Goal: Task Accomplishment & Management: Manage account settings

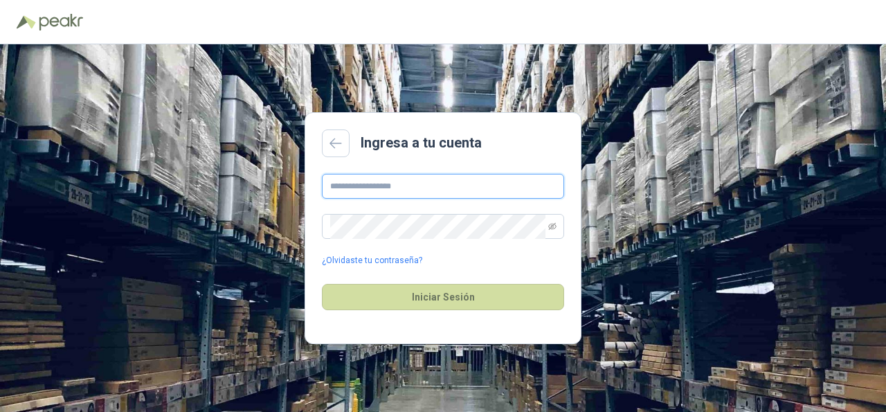
click at [395, 189] on input "text" at bounding box center [443, 186] width 242 height 25
type input "**********"
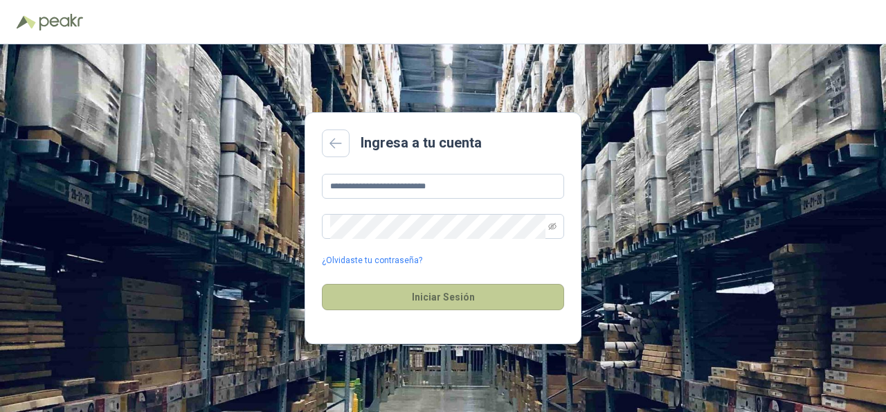
click at [455, 301] on button "Iniciar Sesión" at bounding box center [443, 297] width 242 height 26
click at [404, 296] on button "Iniciar Sesión" at bounding box center [443, 297] width 242 height 26
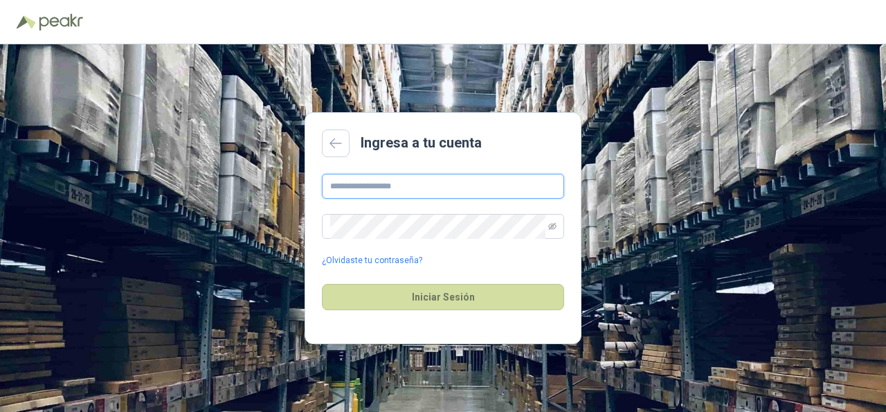
click at [372, 188] on input "text" at bounding box center [443, 186] width 242 height 25
type input "**********"
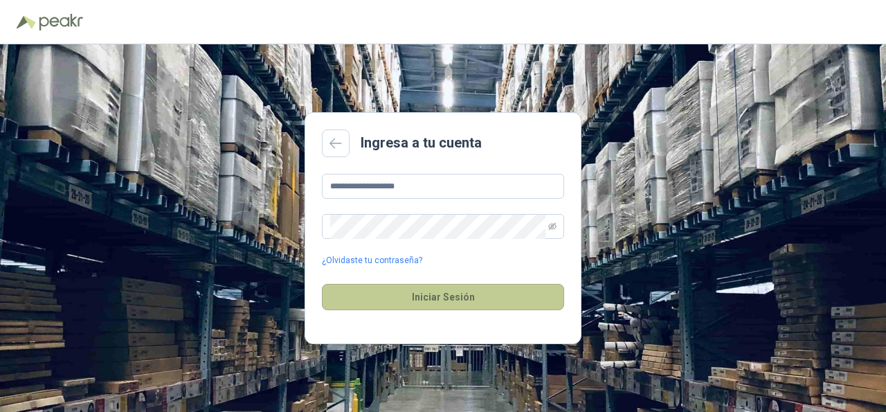
click at [457, 294] on button "Iniciar Sesión" at bounding box center [443, 297] width 242 height 26
click at [459, 297] on button "Iniciar Sesión" at bounding box center [443, 297] width 242 height 26
click at [374, 286] on button "Iniciar Sesión" at bounding box center [443, 297] width 242 height 26
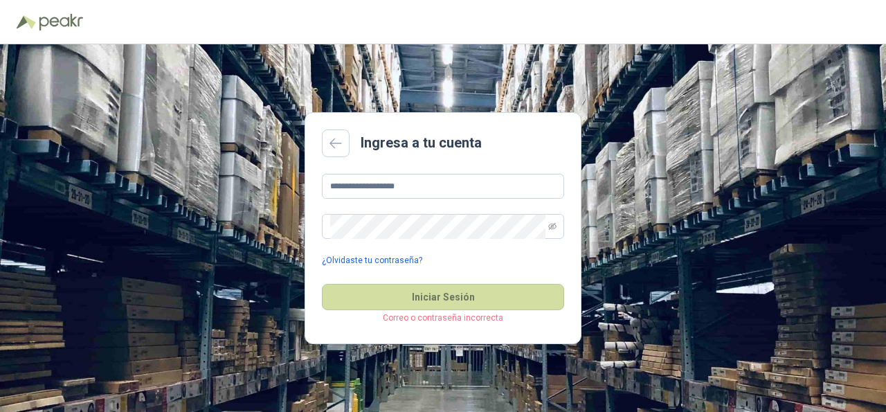
click at [391, 257] on link "¿Olvidaste tu contraseña?" at bounding box center [372, 260] width 100 height 13
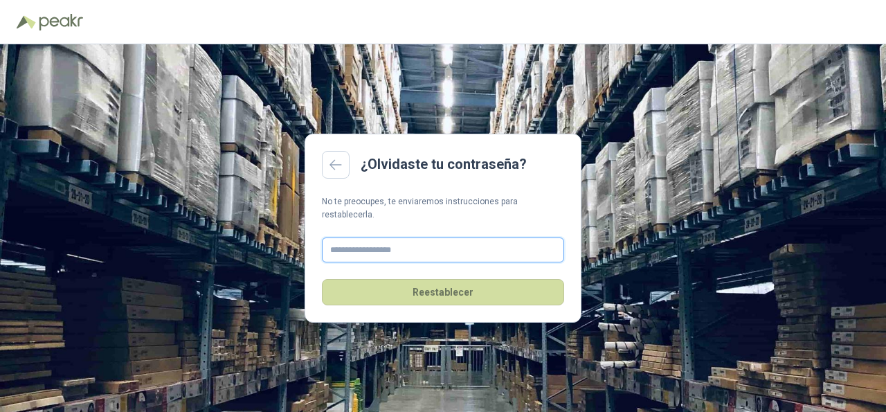
click at [381, 246] on input "text" at bounding box center [443, 249] width 242 height 25
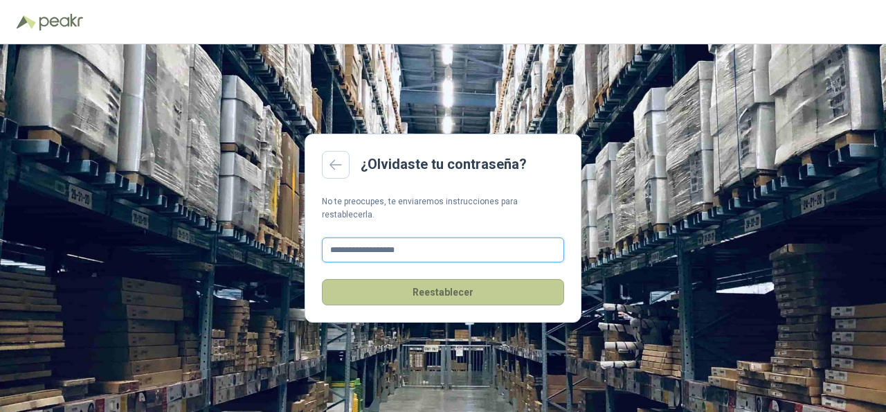
type input "**********"
click at [457, 287] on button "Reestablecer" at bounding box center [443, 292] width 242 height 26
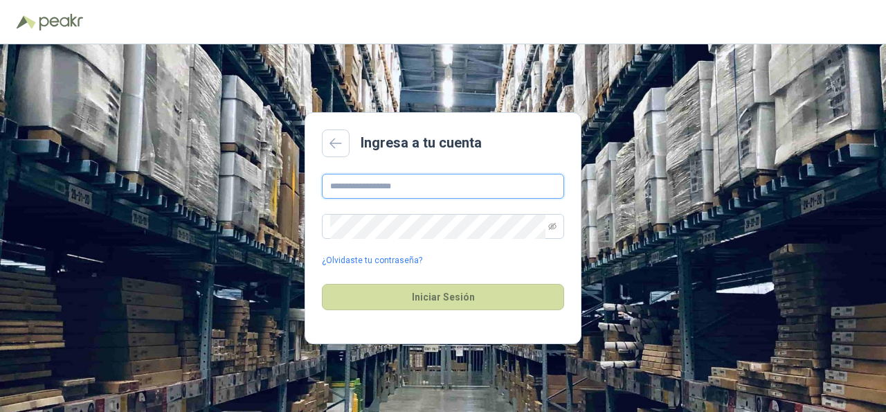
click at [378, 180] on input "text" at bounding box center [443, 186] width 242 height 25
type input "**********"
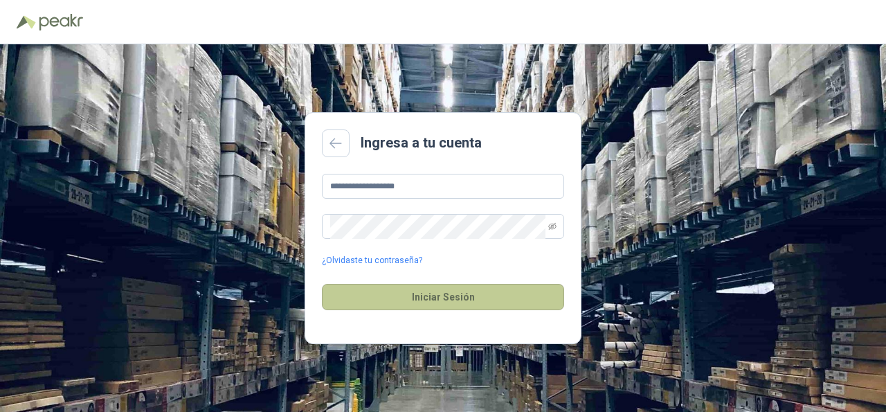
click at [453, 297] on button "Iniciar Sesión" at bounding box center [443, 297] width 242 height 26
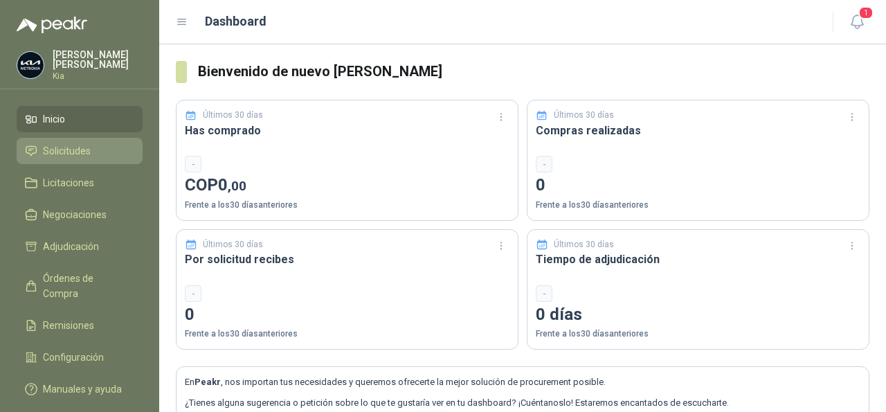
click at [64, 156] on span "Solicitudes" at bounding box center [67, 150] width 48 height 15
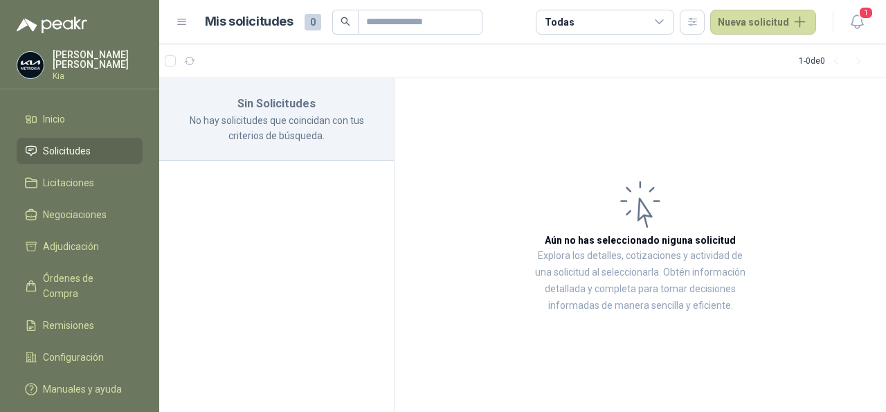
click at [59, 152] on span "Solicitudes" at bounding box center [67, 150] width 48 height 15
click at [74, 153] on span "Solicitudes" at bounding box center [67, 150] width 48 height 15
click at [51, 124] on span "Inicio" at bounding box center [54, 118] width 22 height 15
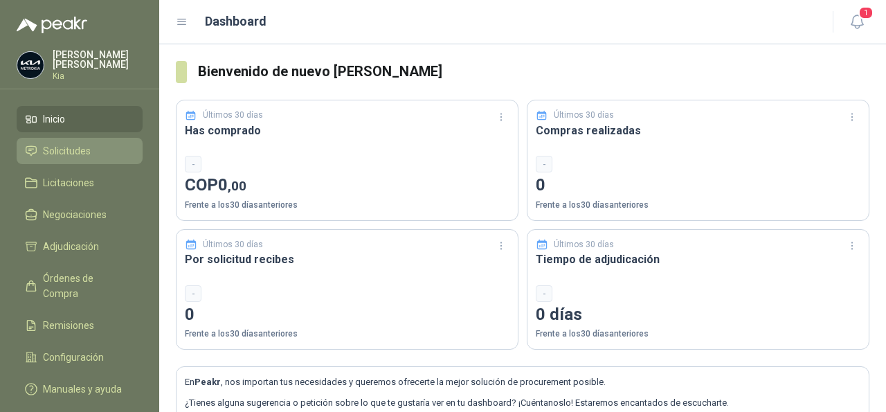
click at [73, 152] on span "Solicitudes" at bounding box center [67, 150] width 48 height 15
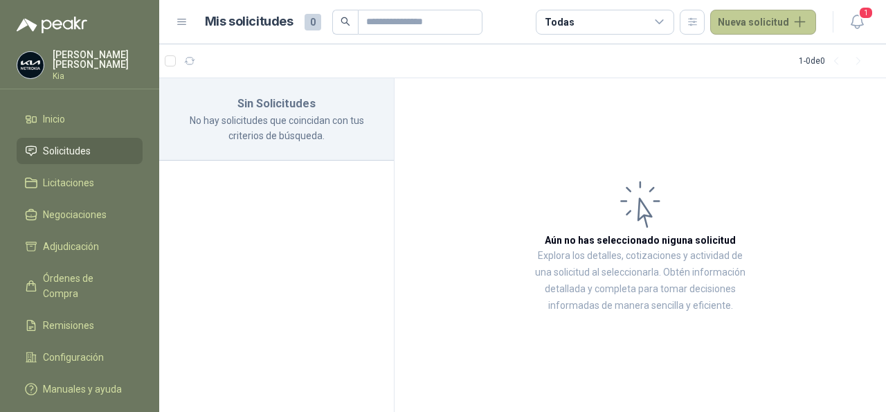
click at [732, 17] on button "Nueva solicitud" at bounding box center [763, 22] width 106 height 25
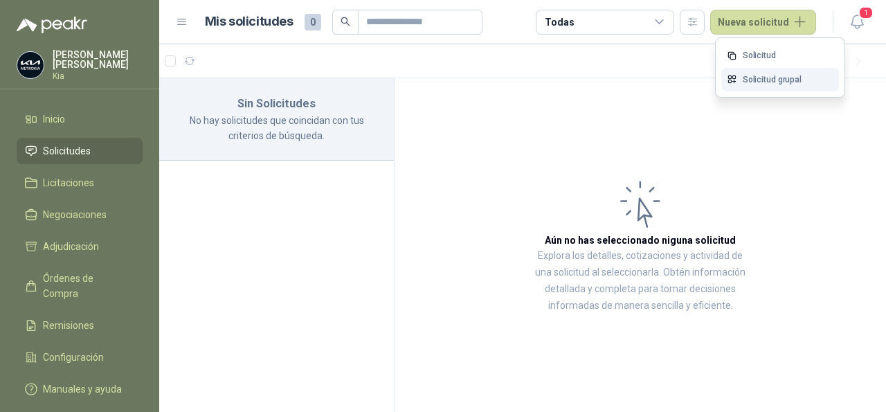
click at [756, 78] on link "Solicitud grupal" at bounding box center [780, 80] width 118 height 24
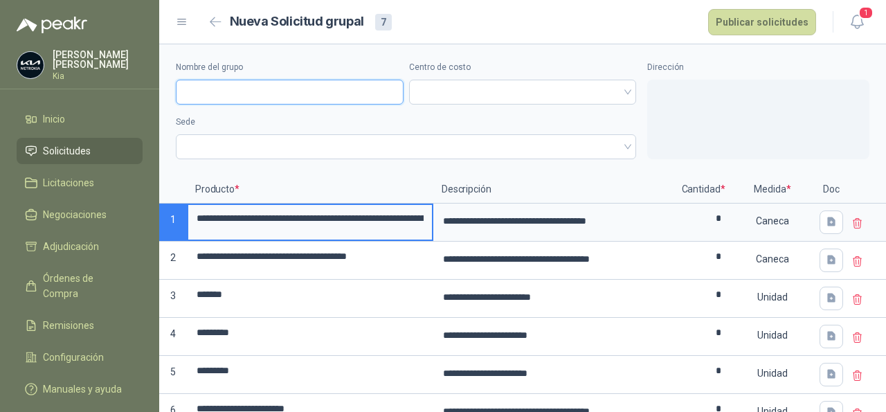
click at [256, 90] on input "Nombre del grupo" at bounding box center [290, 92] width 228 height 25
click at [618, 147] on span at bounding box center [406, 146] width 444 height 21
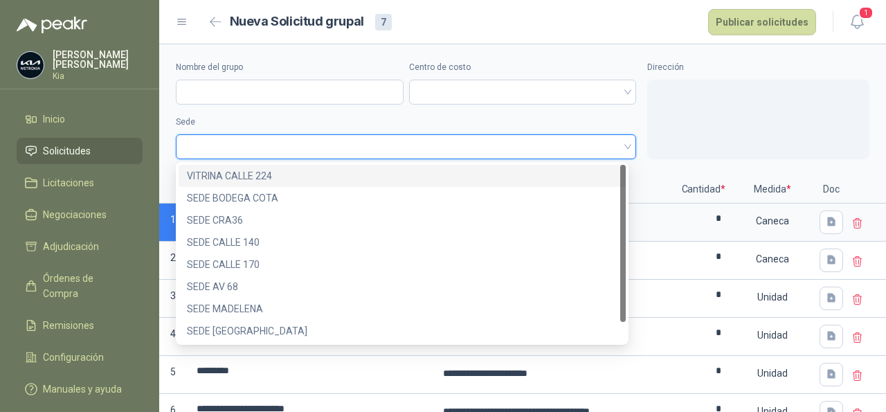
click at [224, 177] on div "VITRINA CALLE 224" at bounding box center [402, 175] width 431 height 15
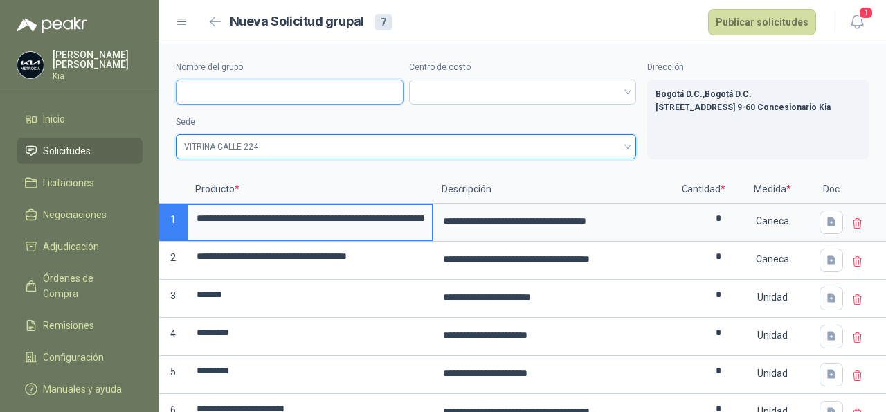
click at [251, 91] on input "Nombre del grupo" at bounding box center [290, 92] width 228 height 25
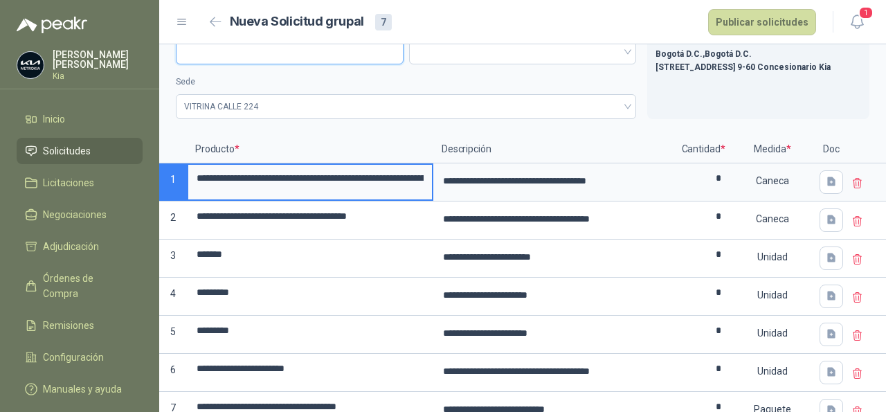
scroll to position [69, 0]
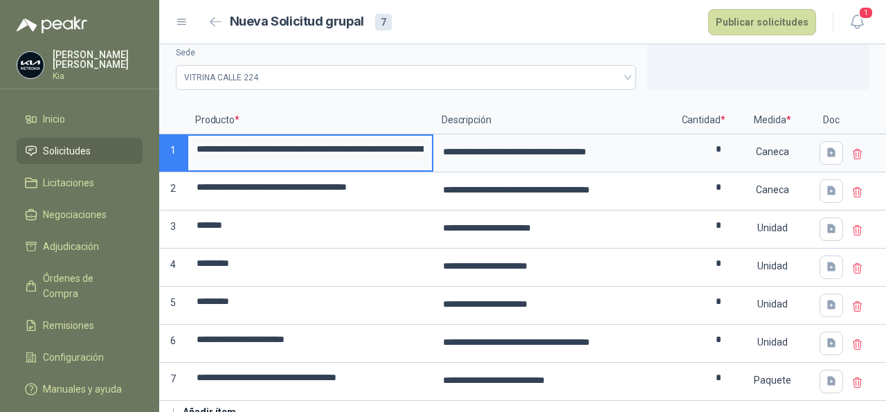
click at [850, 160] on div at bounding box center [867, 153] width 37 height 38
click at [851, 154] on icon at bounding box center [857, 154] width 12 height 12
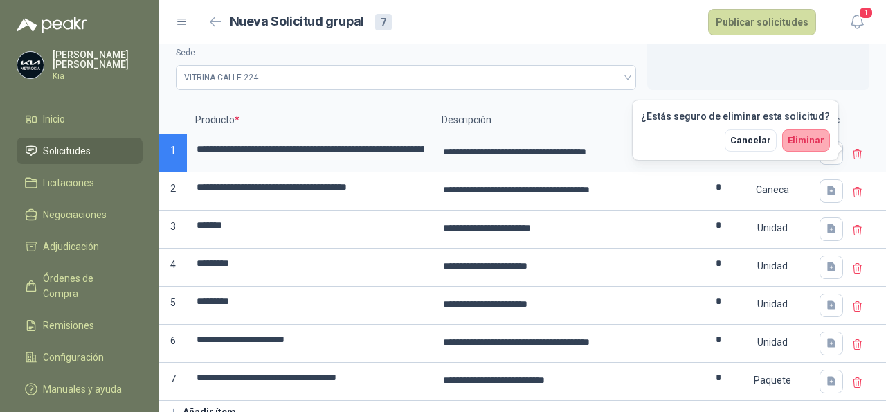
click at [812, 141] on span "Eliminar" at bounding box center [806, 140] width 37 height 10
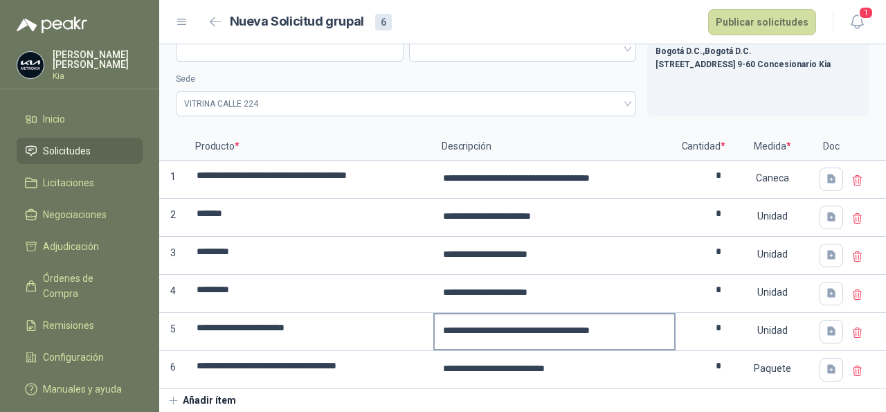
scroll to position [0, 0]
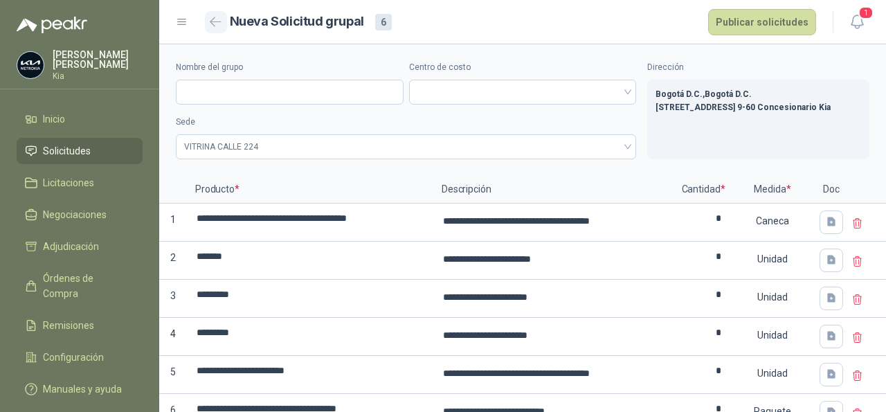
click at [217, 20] on icon "button" at bounding box center [216, 22] width 12 height 10
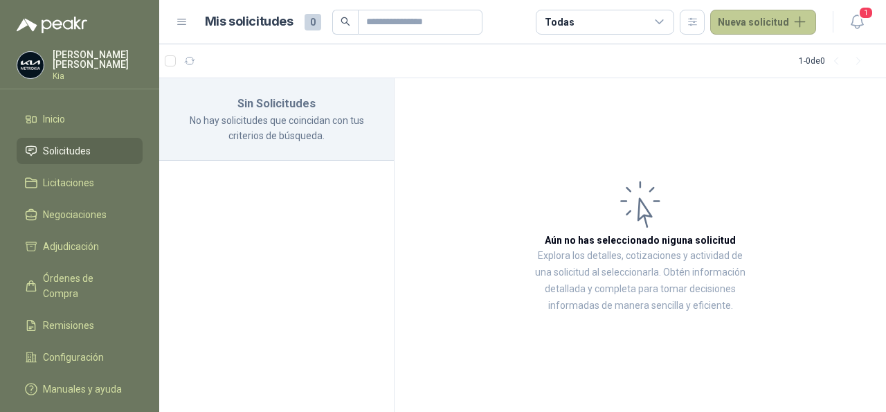
click at [772, 18] on button "Nueva solicitud" at bounding box center [763, 22] width 106 height 25
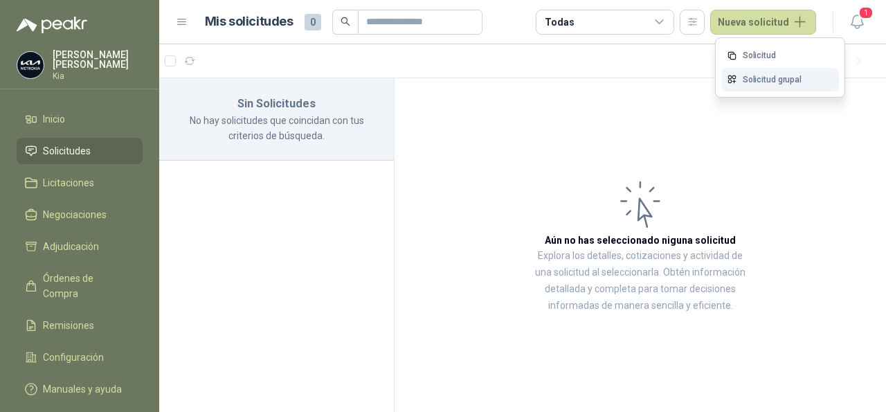
click at [775, 84] on link "Solicitud grupal" at bounding box center [780, 80] width 118 height 24
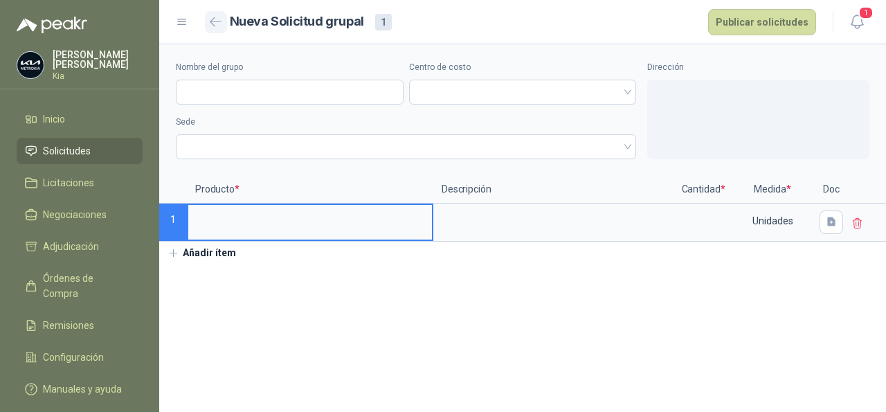
click at [217, 24] on icon "button" at bounding box center [216, 22] width 12 height 10
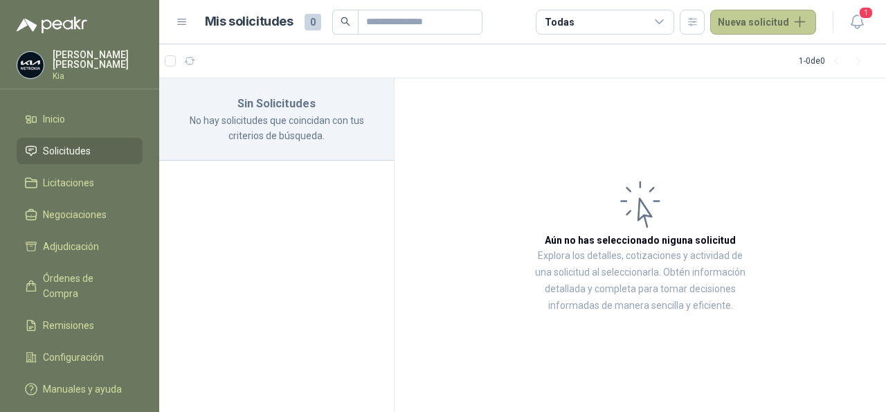
click at [750, 24] on button "Nueva solicitud" at bounding box center [763, 22] width 106 height 25
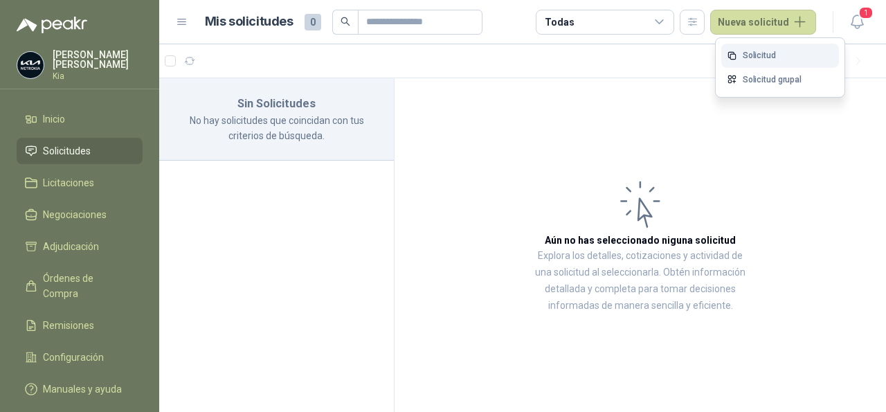
click at [754, 53] on link "Solicitud" at bounding box center [780, 56] width 118 height 24
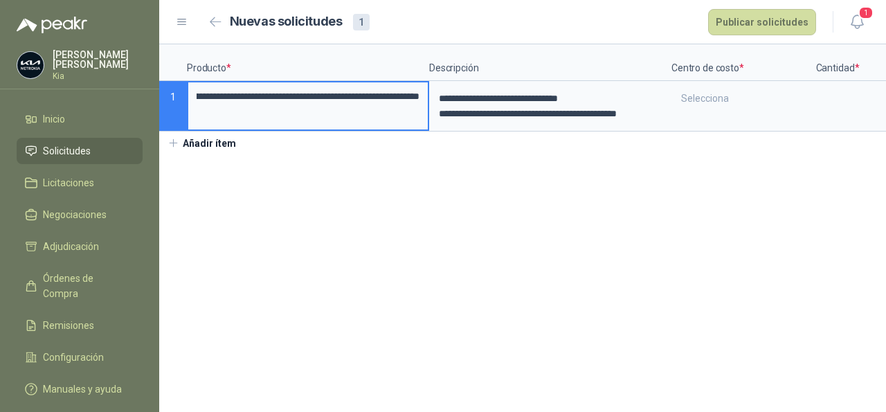
scroll to position [0, 343]
drag, startPoint x: 312, startPoint y: 96, endPoint x: 488, endPoint y: 108, distance: 176.3
click at [428, 108] on input "**********" at bounding box center [308, 96] width 240 height 28
drag, startPoint x: 254, startPoint y: 96, endPoint x: 347, endPoint y: 105, distance: 93.2
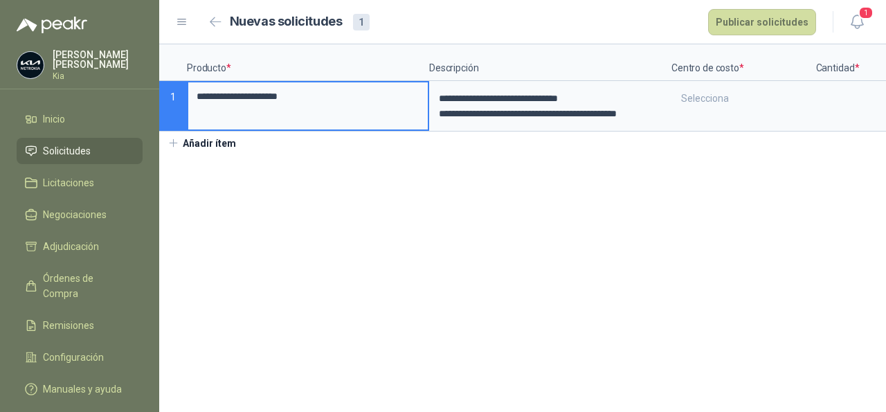
click at [347, 105] on input "**********" at bounding box center [308, 96] width 240 height 28
type input "**********"
click at [345, 111] on label "**********" at bounding box center [308, 105] width 240 height 47
click at [345, 111] on input "**********" at bounding box center [308, 96] width 240 height 28
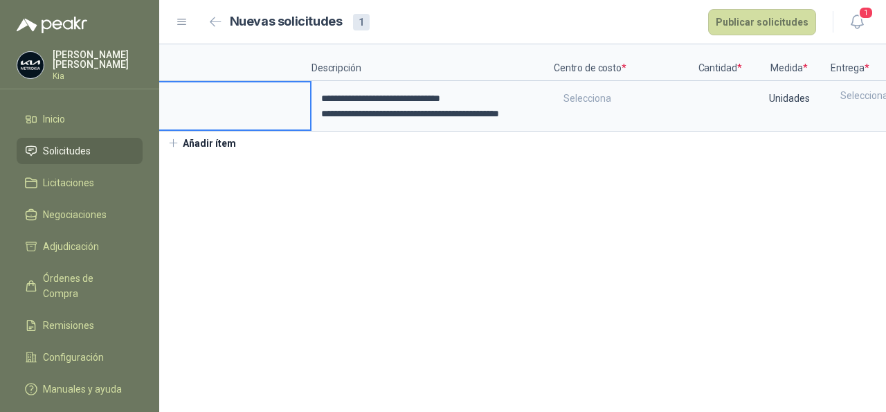
scroll to position [0, 120]
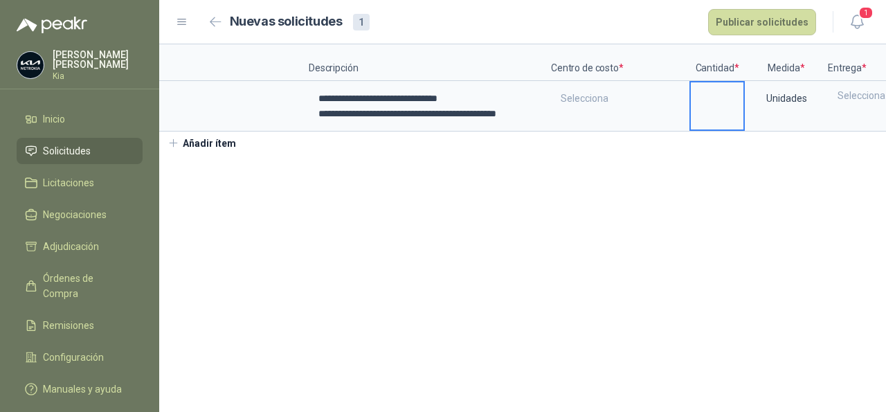
click at [728, 99] on input at bounding box center [717, 95] width 53 height 27
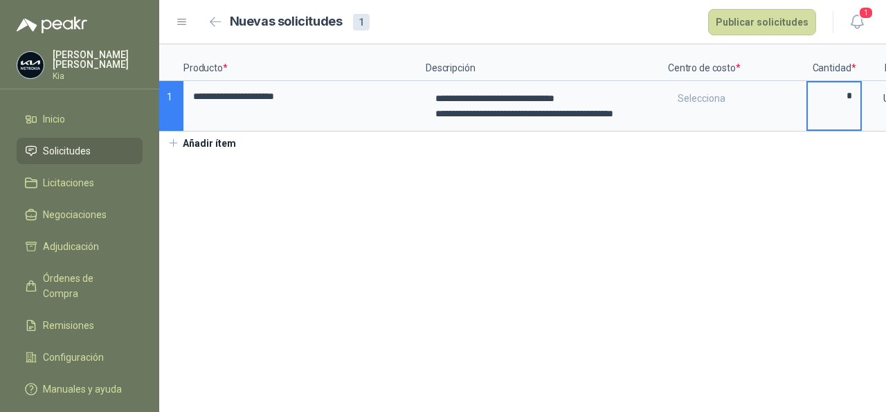
scroll to position [0, 0]
type input "*"
click at [215, 23] on icon "button" at bounding box center [216, 22] width 12 height 10
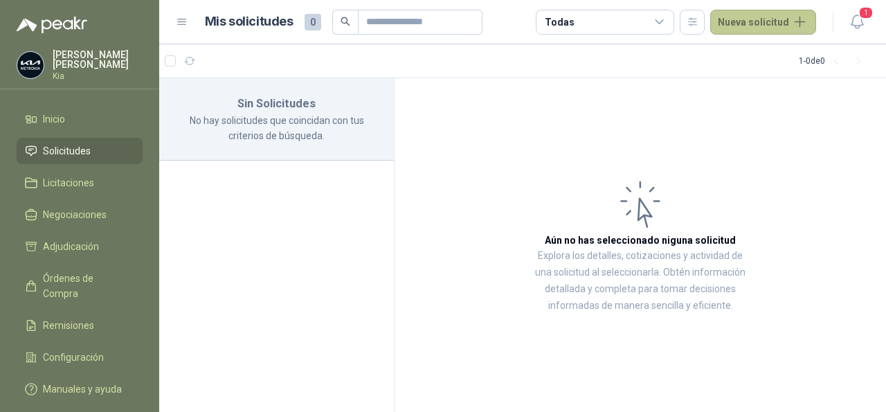
click at [758, 23] on button "Nueva solicitud" at bounding box center [763, 22] width 106 height 25
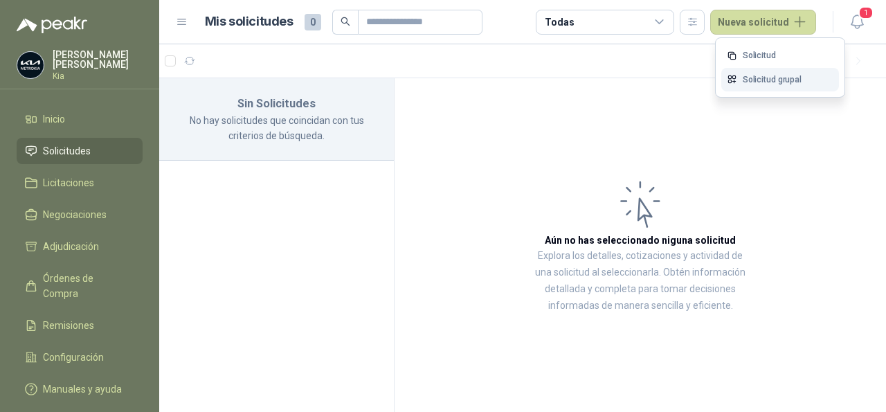
click at [773, 79] on link "Solicitud grupal" at bounding box center [780, 80] width 118 height 24
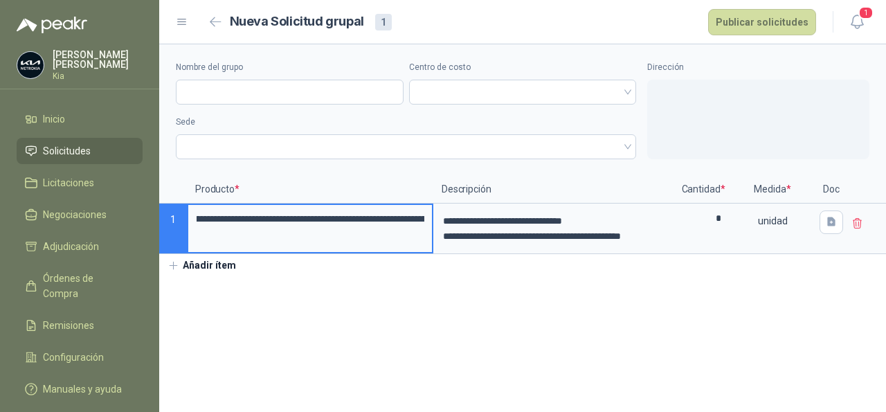
scroll to position [0, 339]
drag, startPoint x: 311, startPoint y: 211, endPoint x: 476, endPoint y: 227, distance: 165.5
click at [433, 227] on input "**********" at bounding box center [310, 219] width 244 height 28
type input "**********"
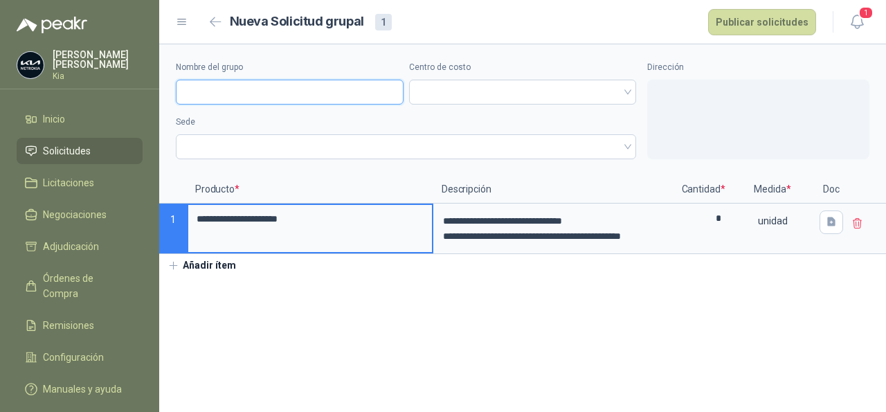
click at [239, 95] on input "Nombre del grupo" at bounding box center [290, 92] width 228 height 25
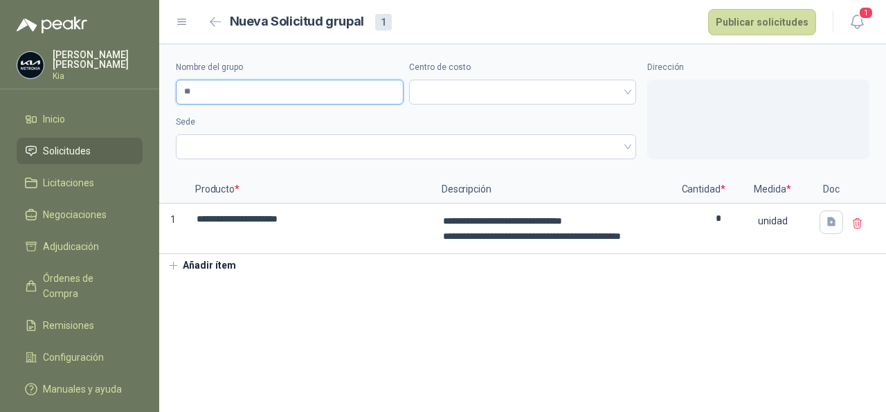
type input "*"
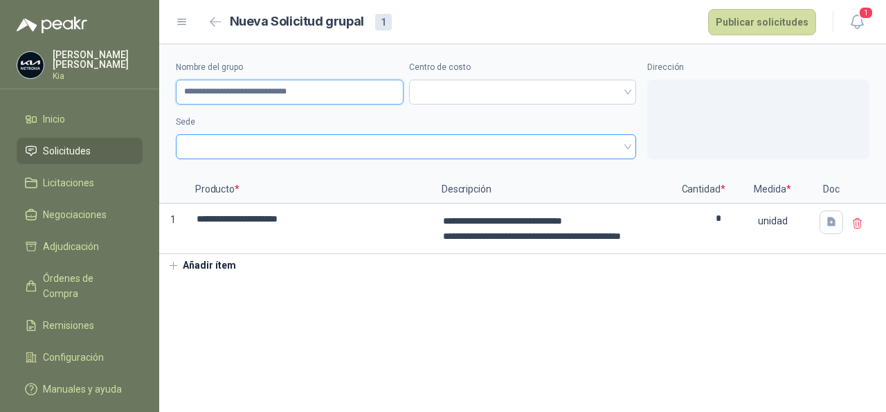
click at [319, 142] on span at bounding box center [406, 146] width 444 height 21
type input "**********"
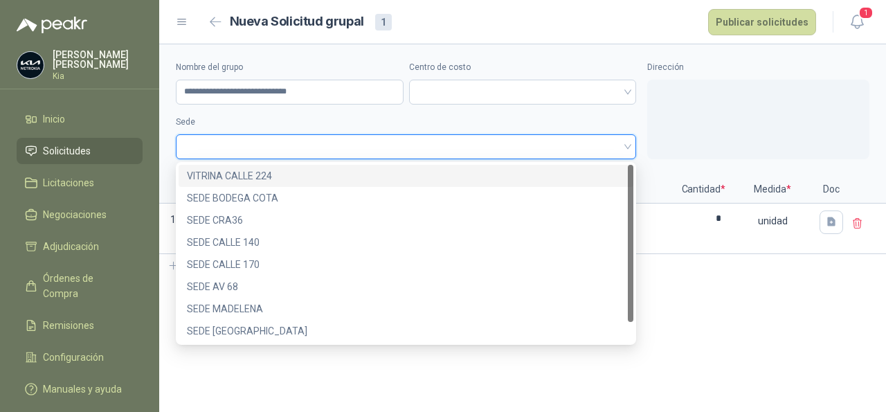
click at [272, 178] on div "VITRINA CALLE 224" at bounding box center [406, 175] width 438 height 15
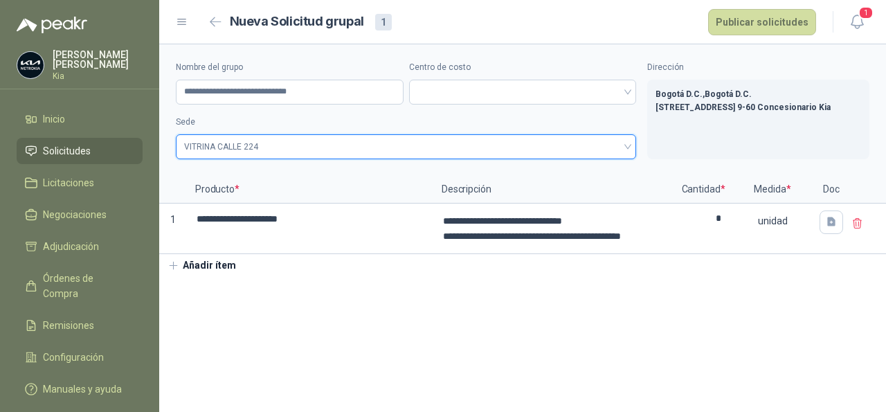
click at [625, 143] on span "VITRINA CALLE 224" at bounding box center [406, 146] width 444 height 21
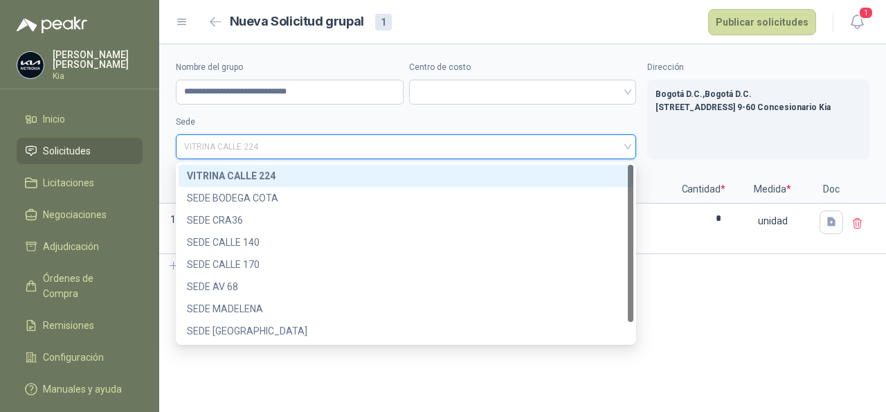
click at [249, 175] on div "VITRINA CALLE 224" at bounding box center [406, 175] width 438 height 15
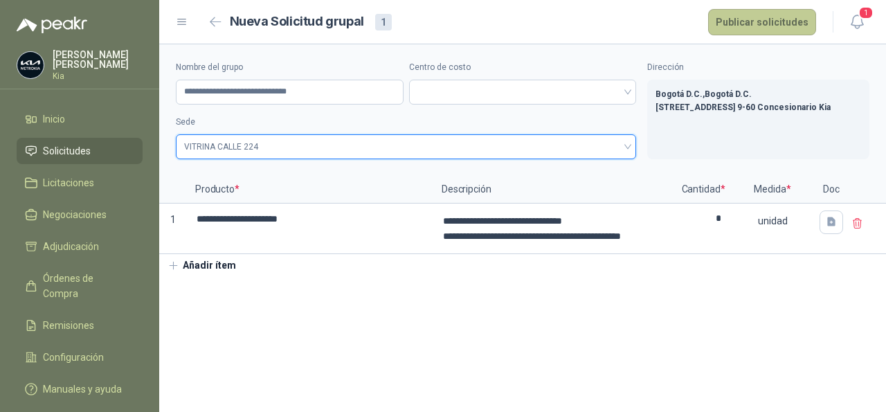
click at [766, 25] on button "Publicar solicitudes" at bounding box center [762, 22] width 108 height 26
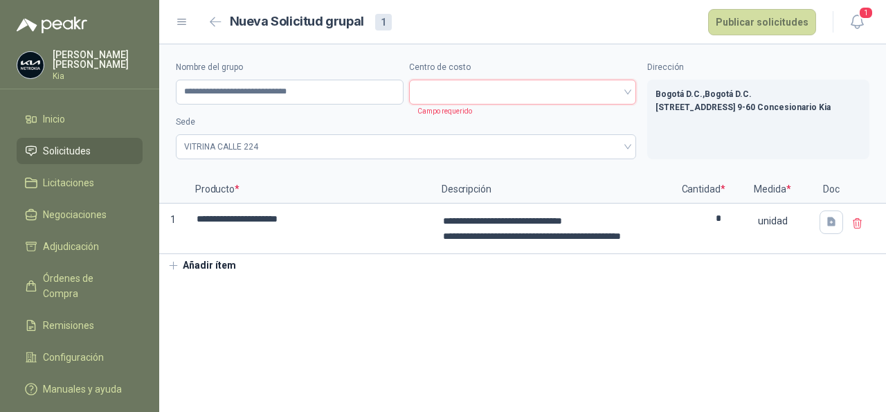
click at [628, 93] on span at bounding box center [522, 92] width 211 height 21
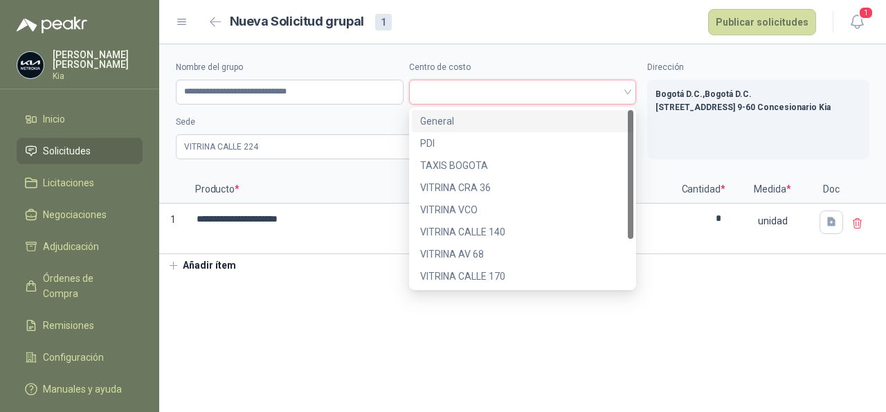
click at [446, 123] on div "General" at bounding box center [523, 121] width 206 height 15
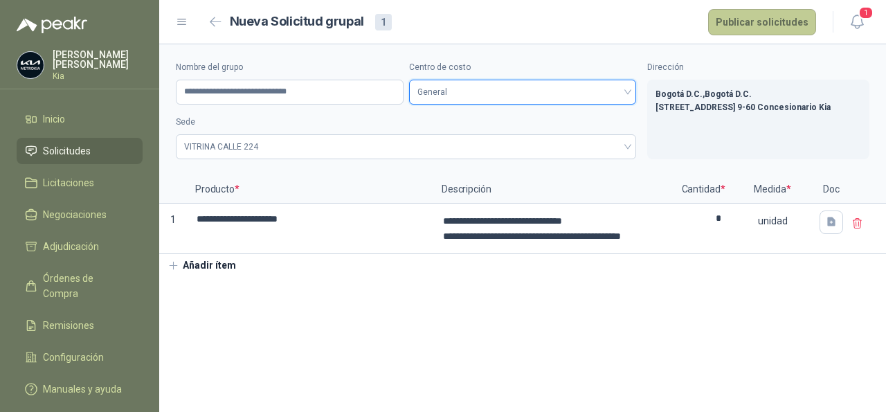
click at [779, 25] on button "Publicar solicitudes" at bounding box center [762, 22] width 108 height 26
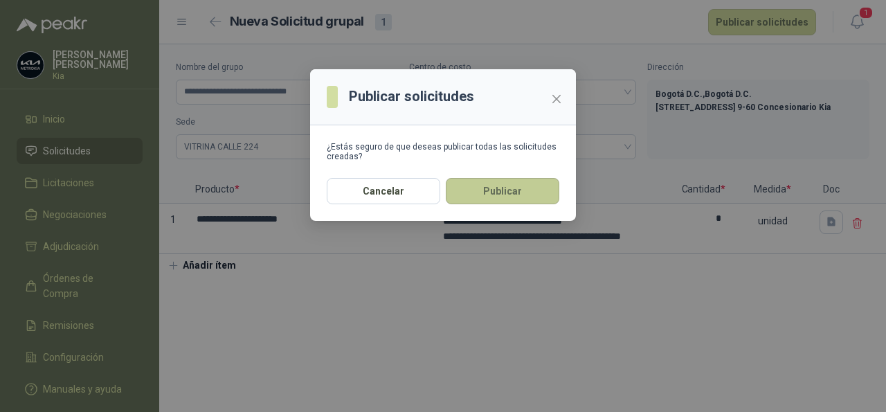
click at [500, 200] on button "Publicar" at bounding box center [503, 191] width 114 height 26
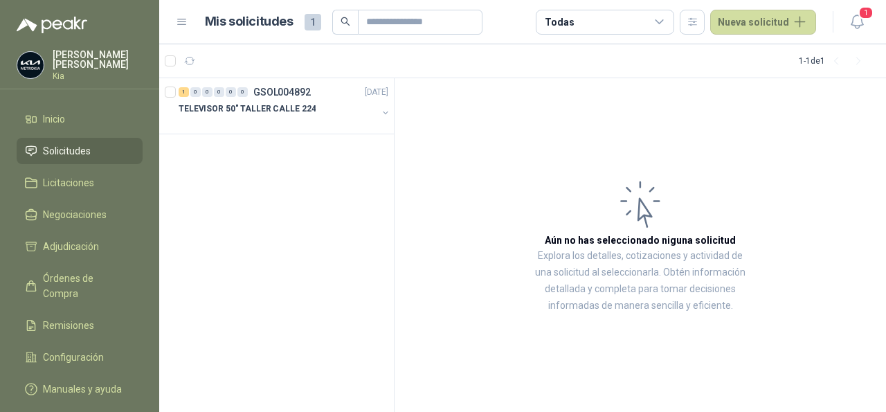
click at [666, 21] on icon at bounding box center [659, 22] width 12 height 12
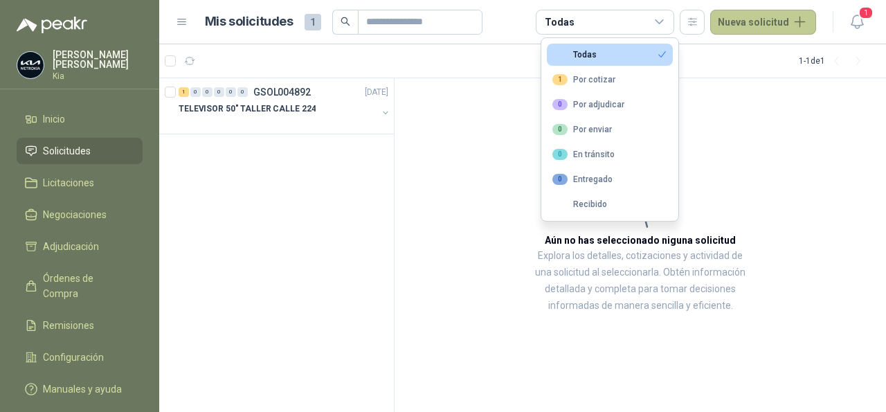
click at [752, 23] on button "Nueva solicitud" at bounding box center [763, 22] width 106 height 25
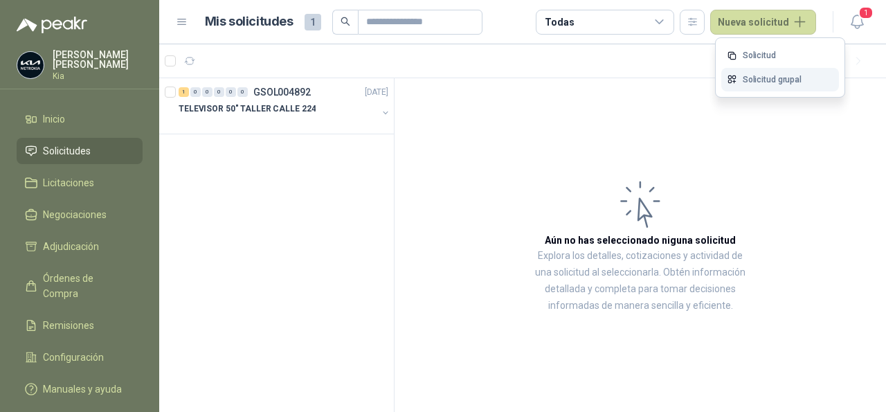
click at [767, 79] on link "Solicitud grupal" at bounding box center [780, 80] width 118 height 24
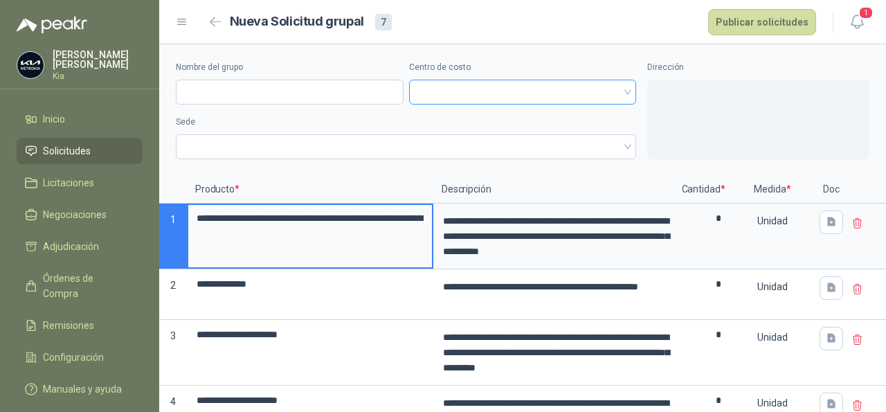
click at [615, 91] on span at bounding box center [522, 92] width 211 height 21
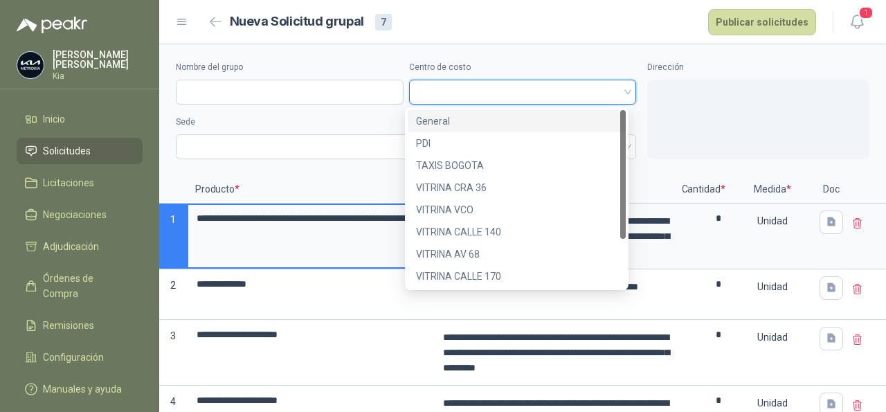
click at [441, 121] on div "General" at bounding box center [516, 121] width 201 height 15
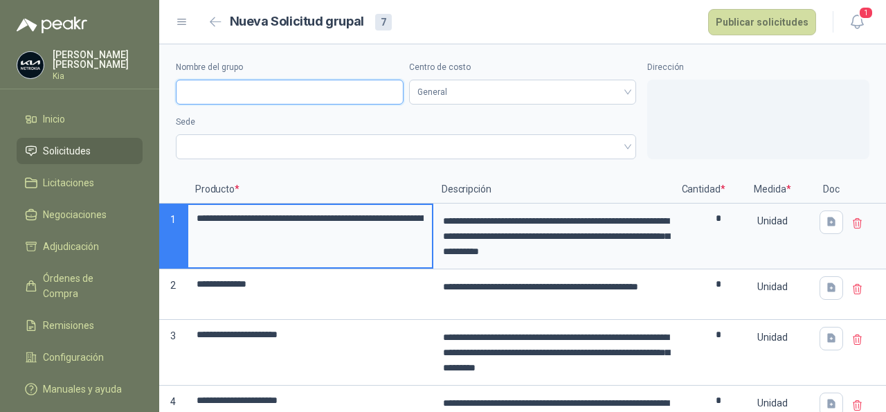
click at [307, 91] on input "Nombre del grupo" at bounding box center [290, 92] width 228 height 25
drag, startPoint x: 269, startPoint y: 93, endPoint x: 157, endPoint y: 107, distance: 112.2
click at [176, 89] on input "*********" at bounding box center [290, 92] width 228 height 25
click at [264, 145] on span at bounding box center [406, 146] width 444 height 21
type input "*******"
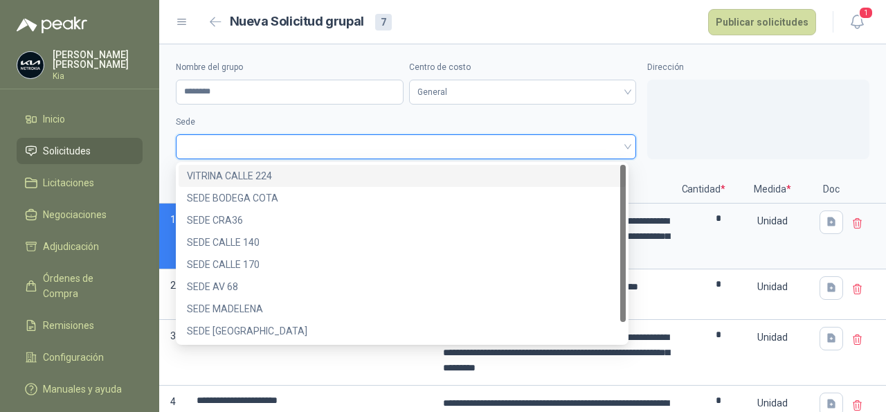
click at [256, 177] on div "VITRINA CALLE 224" at bounding box center [402, 175] width 431 height 15
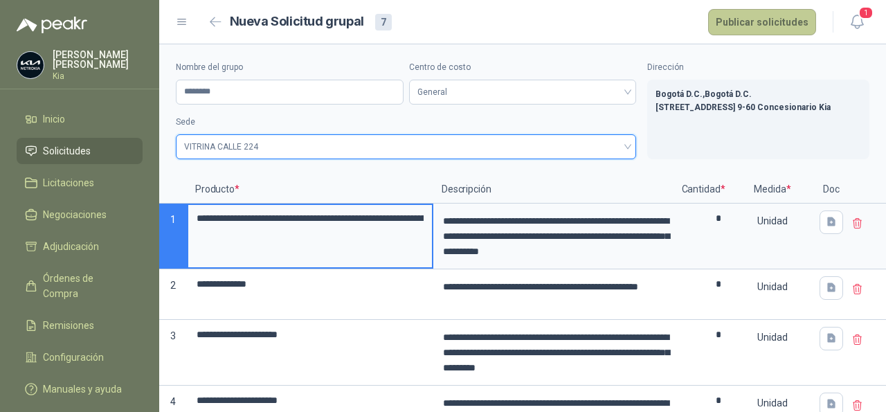
click at [733, 24] on button "Publicar solicitudes" at bounding box center [762, 22] width 108 height 26
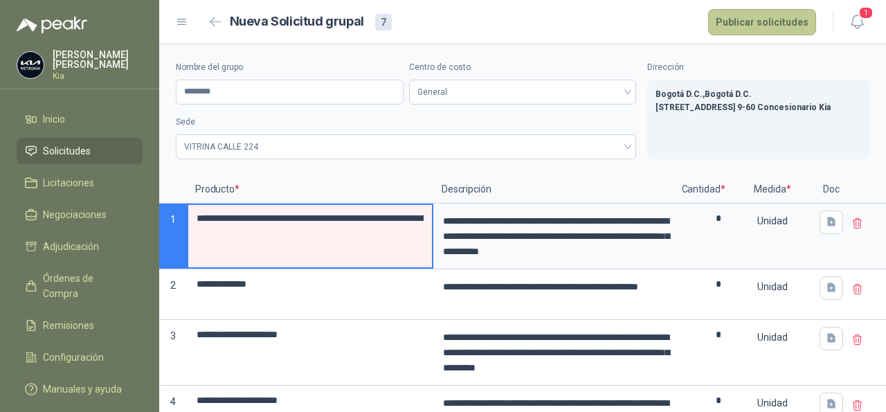
scroll to position [0, 4050]
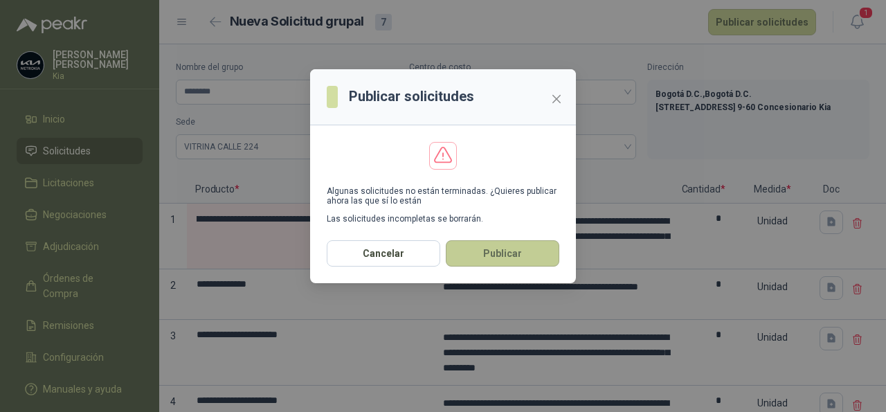
click at [492, 257] on button "Publicar" at bounding box center [503, 253] width 114 height 26
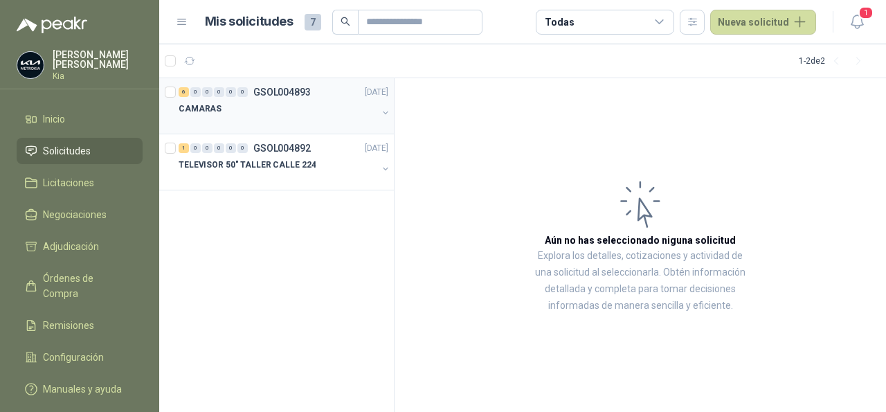
click at [209, 105] on p "CAMARAS" at bounding box center [200, 108] width 43 height 13
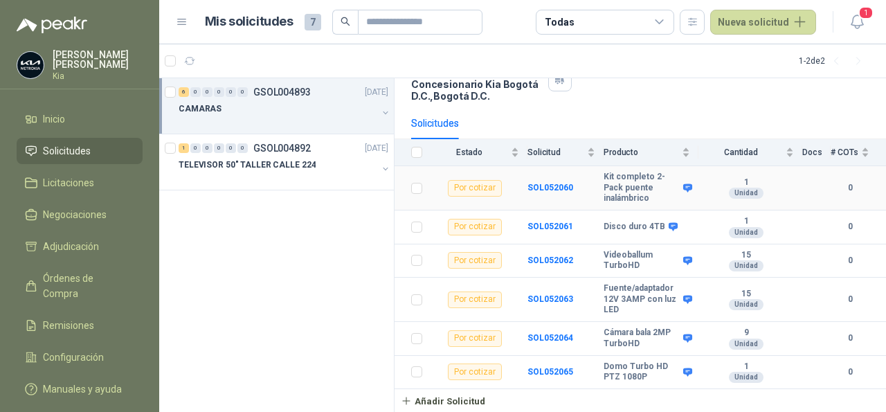
scroll to position [120, 0]
click at [550, 183] on b "SOL052060" at bounding box center [550, 188] width 46 height 10
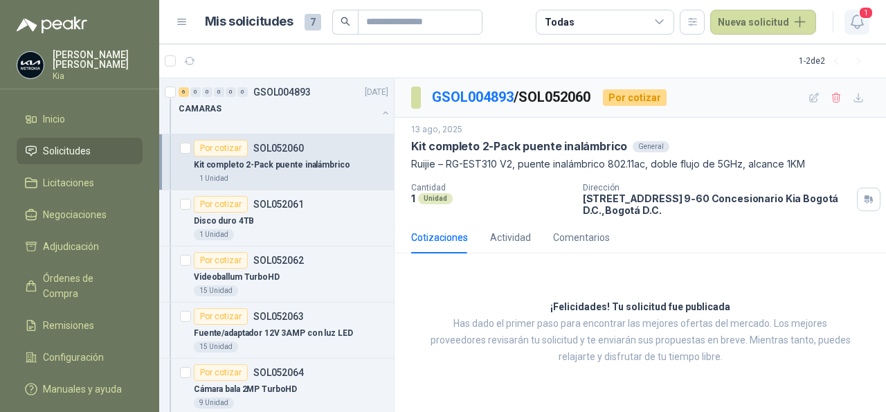
click at [859, 24] on icon "button" at bounding box center [857, 21] width 17 height 17
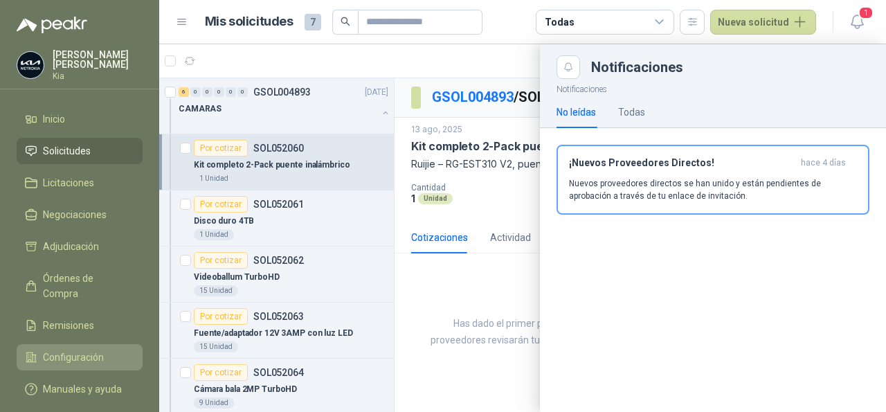
click at [51, 350] on span "Configuración" at bounding box center [73, 357] width 61 height 15
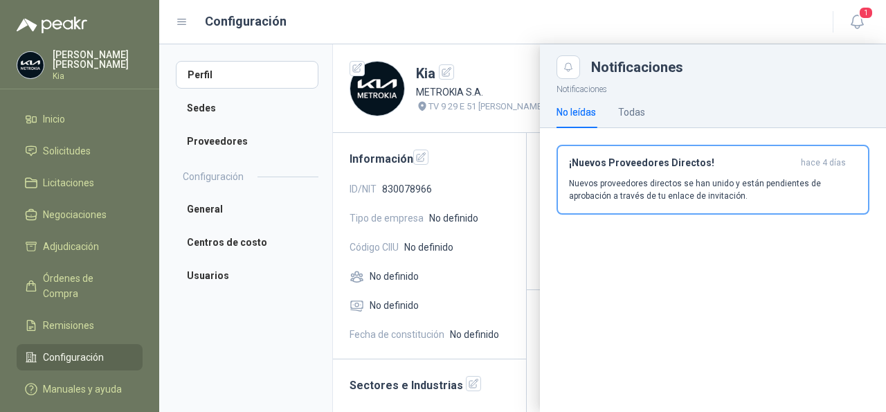
click at [543, 62] on div "Notificaciones" at bounding box center [713, 61] width 346 height 35
click at [660, 273] on div "Notificaciones No leídas Todas ¡Nuevos Proveedores Directos! hace 4 días Nuevos…" at bounding box center [713, 245] width 346 height 333
click at [575, 66] on button "Close" at bounding box center [569, 67] width 24 height 24
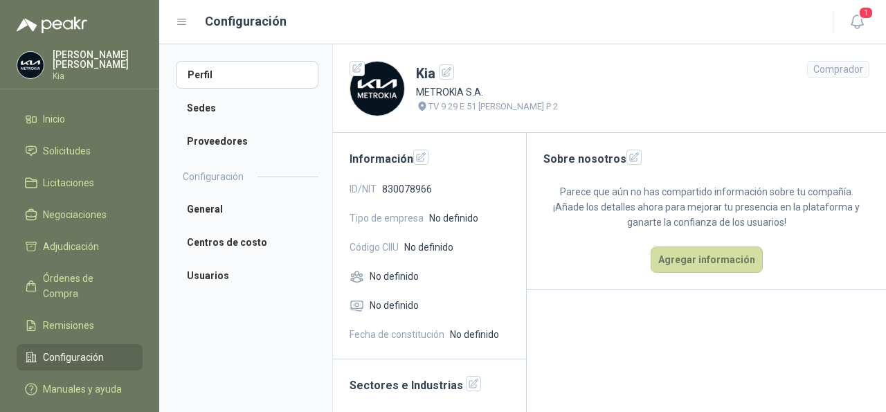
scroll to position [45, 0]
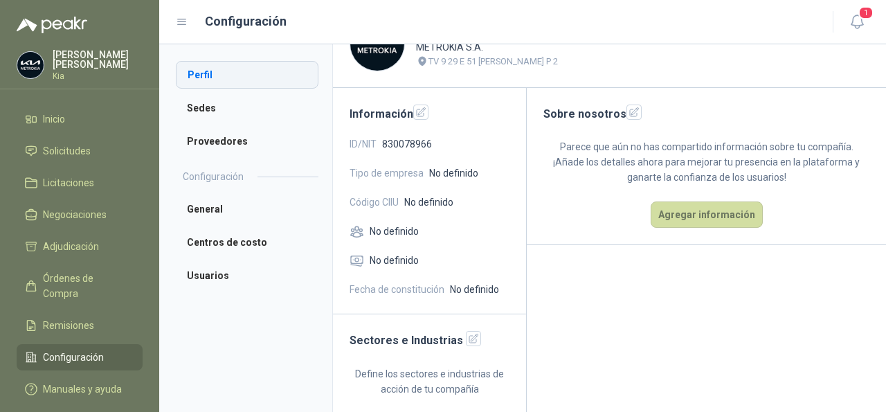
click at [201, 73] on li "Perfil" at bounding box center [247, 75] width 143 height 28
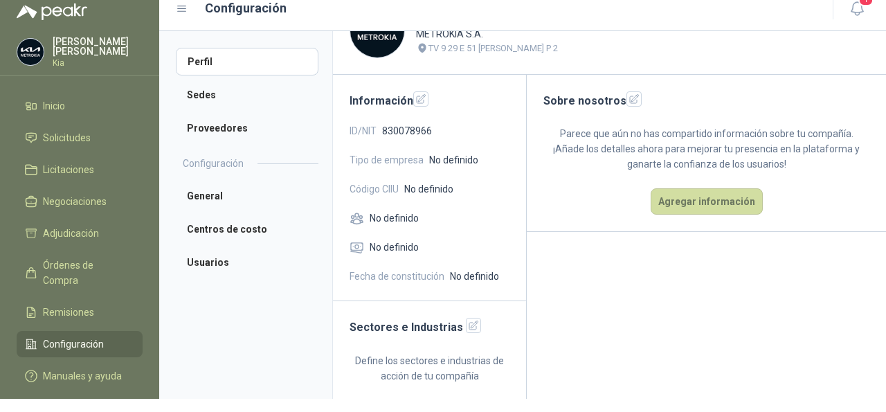
scroll to position [0, 0]
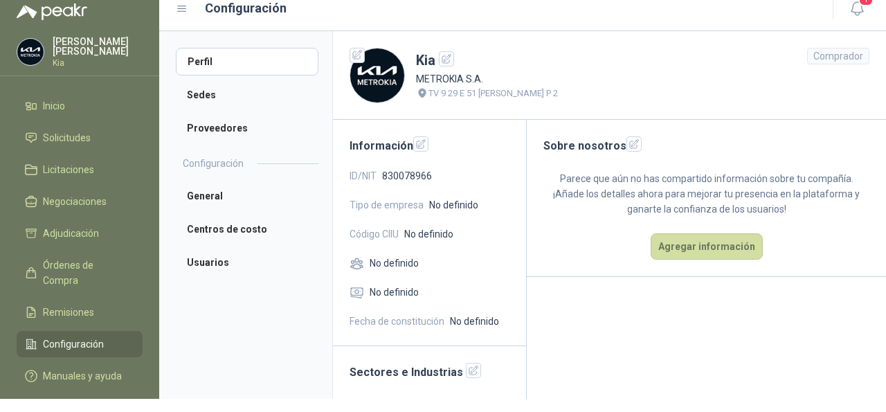
click at [69, 43] on p "Francy Galindo Medina" at bounding box center [98, 46] width 90 height 19
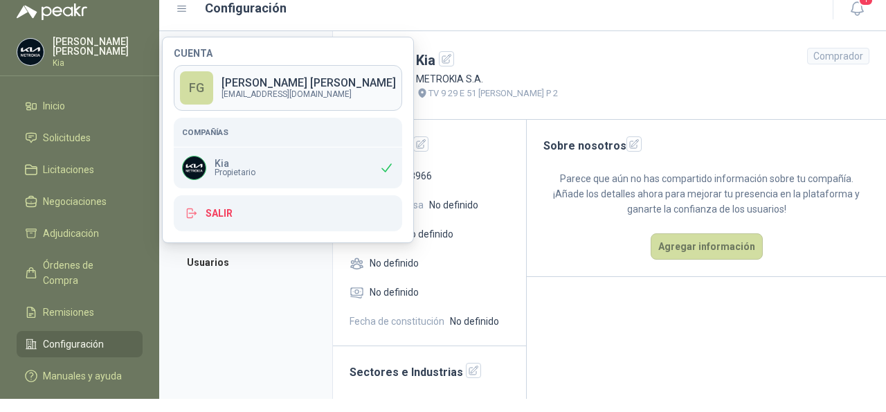
click at [237, 84] on p "Francy Galindo Medina" at bounding box center [309, 83] width 174 height 11
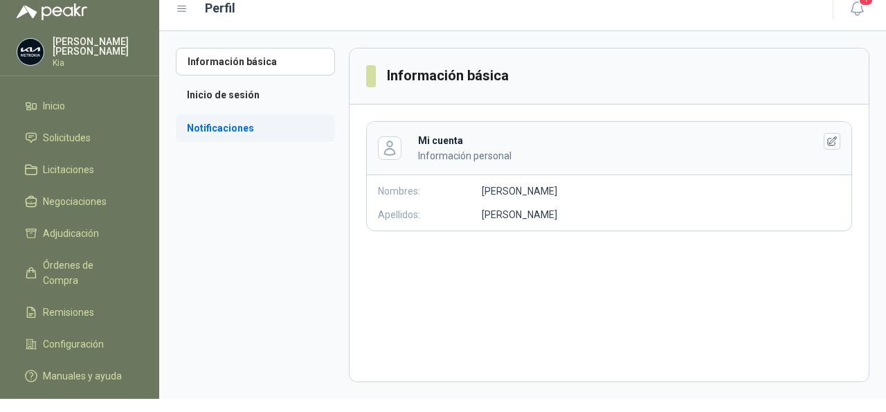
click at [216, 129] on li "Notificaciones" at bounding box center [255, 128] width 159 height 28
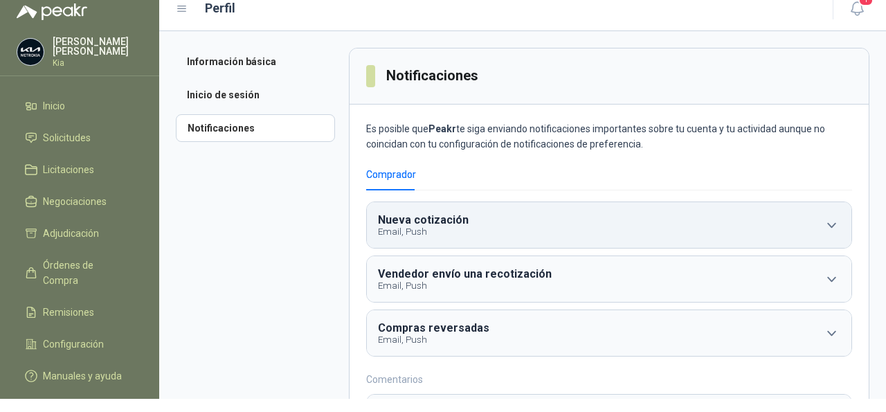
click at [824, 225] on icon "button" at bounding box center [831, 225] width 17 height 17
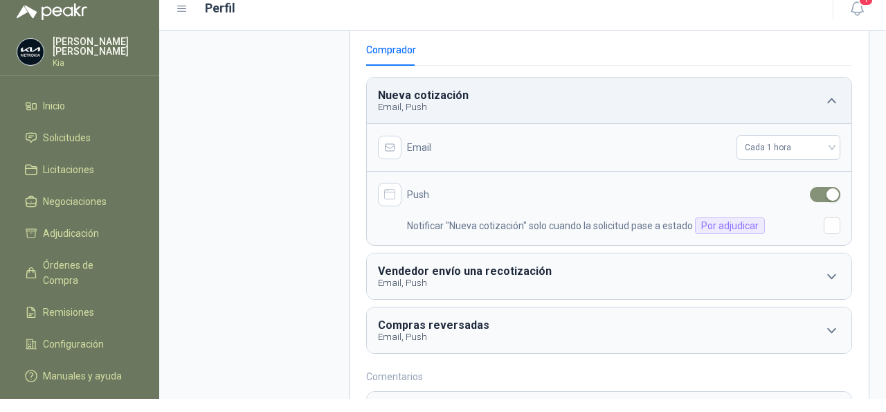
scroll to position [138, 0]
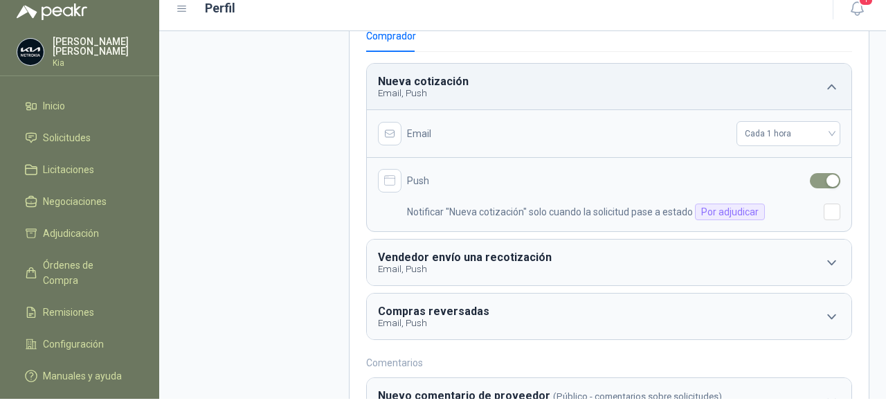
click at [827, 179] on div "button" at bounding box center [833, 180] width 12 height 12
click at [811, 181] on div "button" at bounding box center [817, 180] width 12 height 12
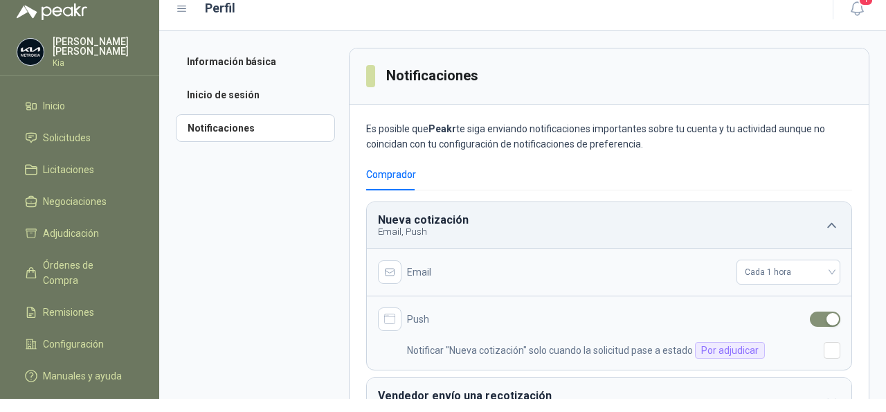
scroll to position [69, 0]
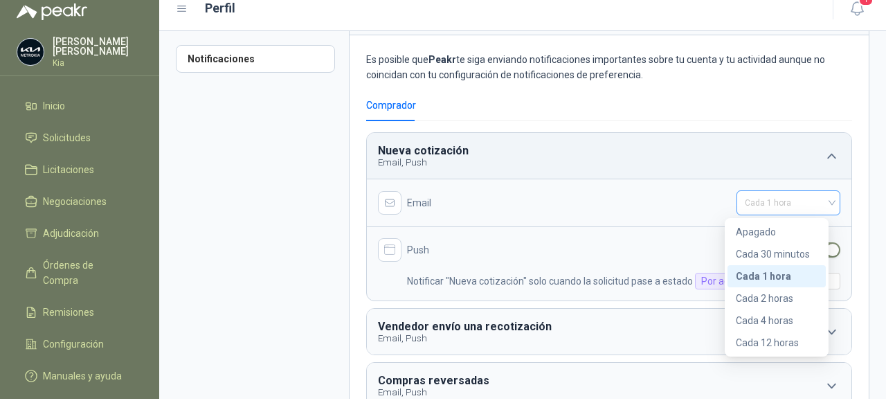
click at [822, 202] on div "Cada 1 hora" at bounding box center [789, 202] width 104 height 25
click at [775, 295] on div "Cada 2 horas" at bounding box center [777, 298] width 82 height 15
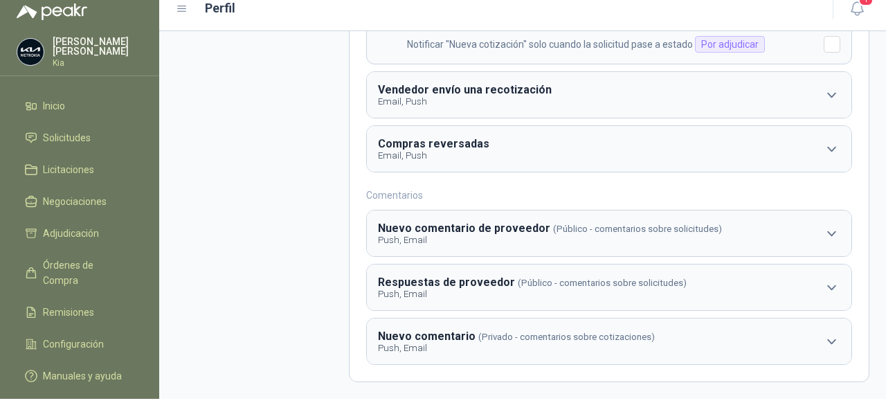
scroll to position [0, 0]
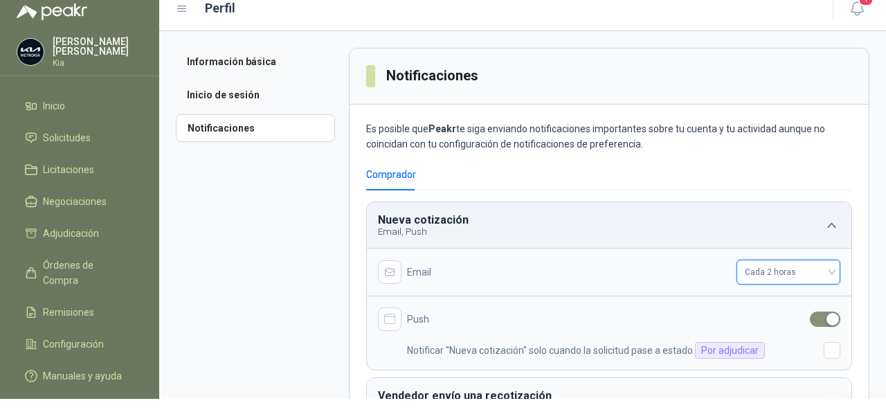
click at [89, 53] on p "Francy Galindo Medina" at bounding box center [98, 46] width 90 height 19
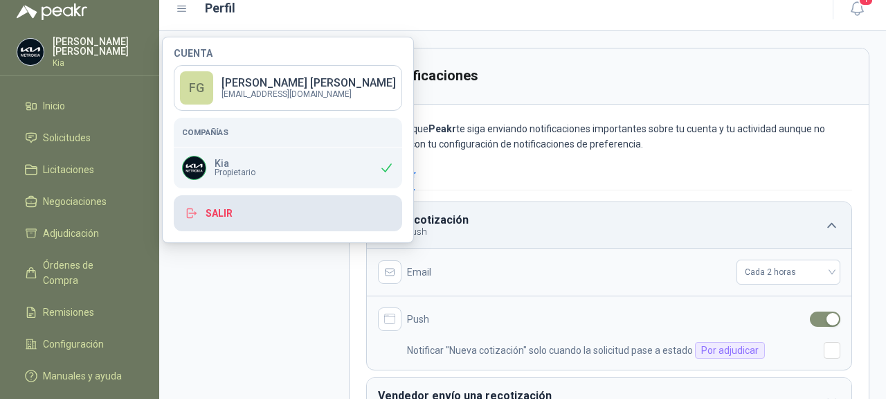
click at [226, 214] on button "Salir" at bounding box center [288, 213] width 228 height 36
